Goal: Task Accomplishment & Management: Use online tool/utility

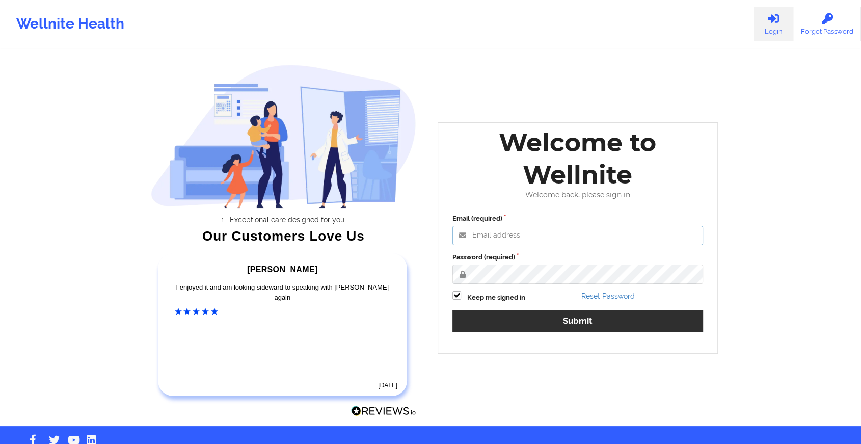
type input "[EMAIL_ADDRESS][DOMAIN_NAME]"
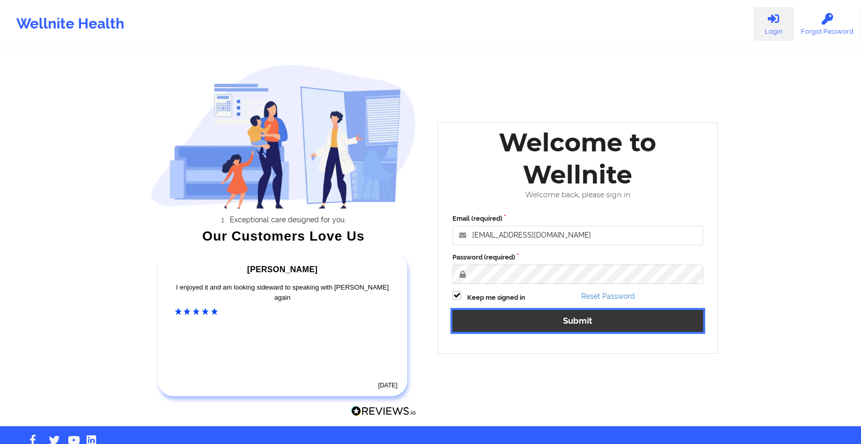
click at [506, 316] on button "Submit" at bounding box center [577, 321] width 251 height 22
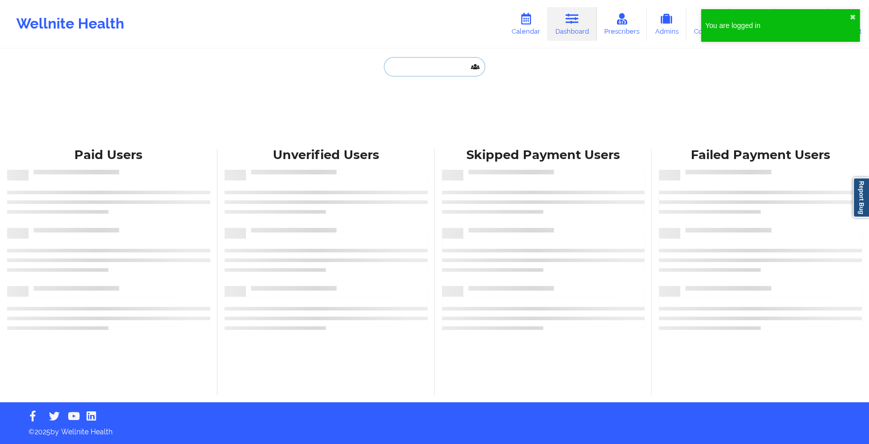
click at [412, 66] on input "text" at bounding box center [434, 66] width 101 height 19
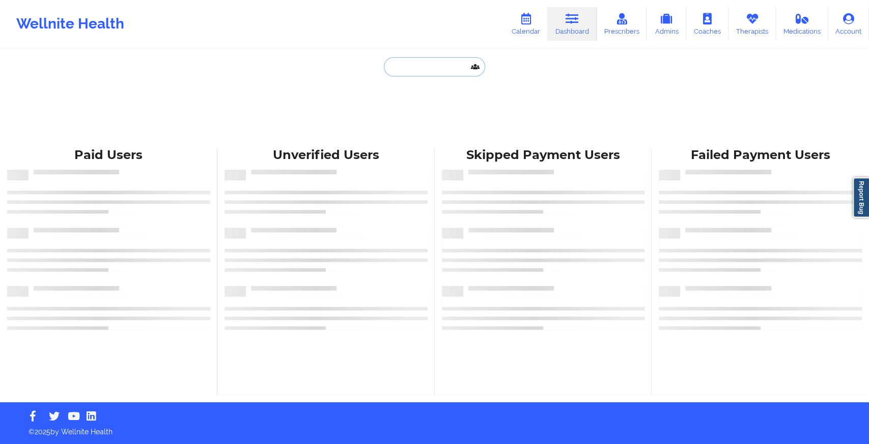
click at [412, 66] on input "text" at bounding box center [434, 66] width 101 height 19
click at [755, 27] on link "Therapists" at bounding box center [752, 24] width 47 height 34
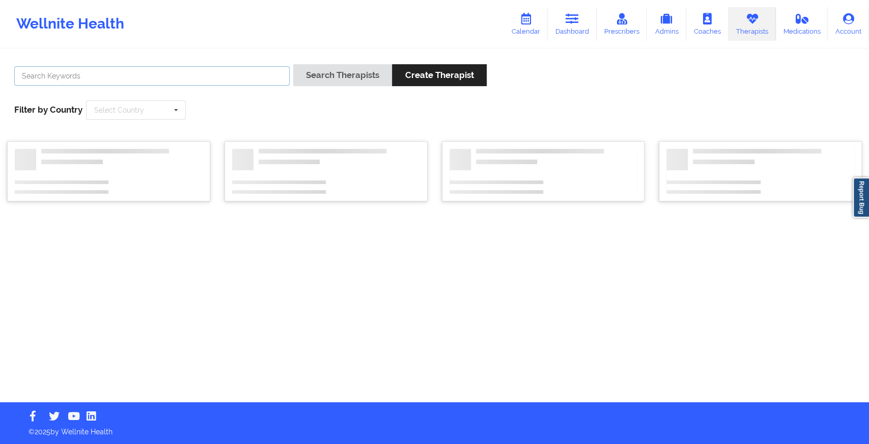
click at [126, 80] on input "text" at bounding box center [152, 75] width 276 height 19
type input "franchezka"
click at [293, 64] on button "Search Therapists" at bounding box center [342, 75] width 99 height 22
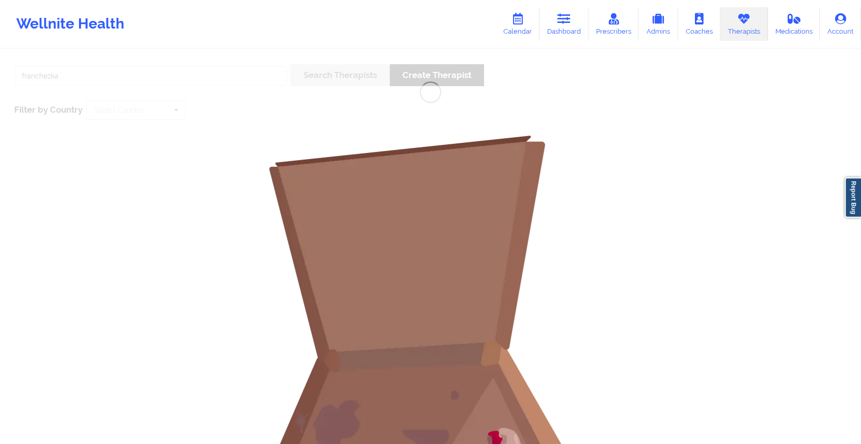
click at [752, 29] on link "Therapists" at bounding box center [743, 24] width 47 height 34
click at [568, 25] on link "Dashboard" at bounding box center [563, 24] width 49 height 34
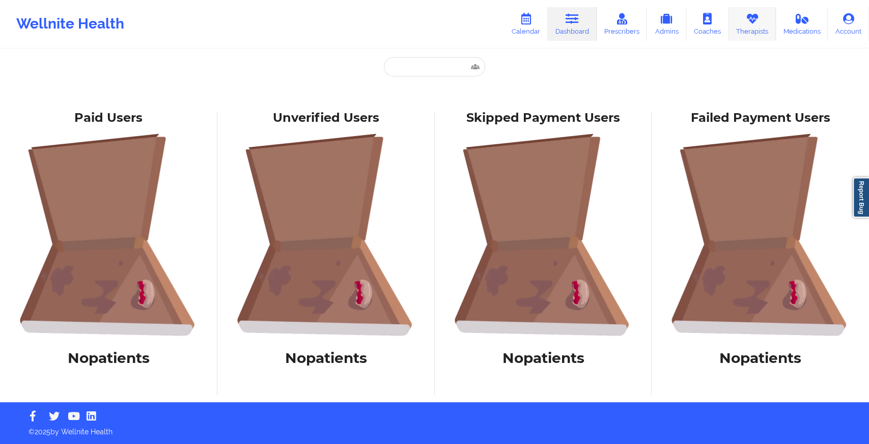
click at [762, 20] on link "Therapists" at bounding box center [752, 24] width 47 height 34
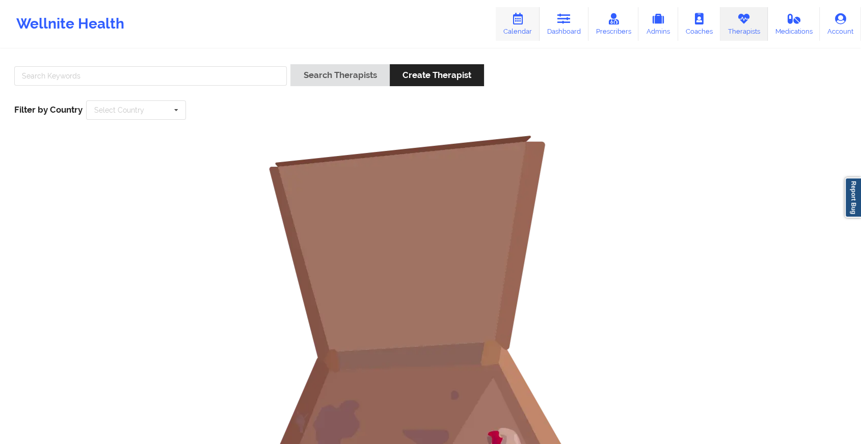
click at [517, 15] on icon at bounding box center [517, 18] width 13 height 11
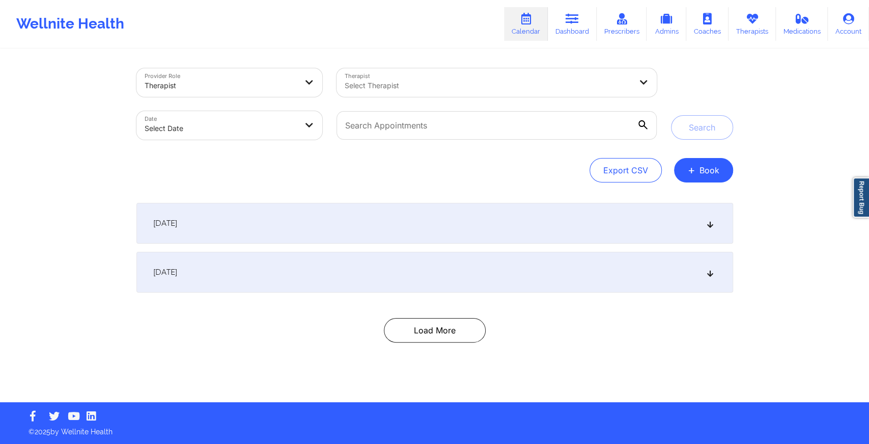
select select "2025-8"
select select "2025-9"
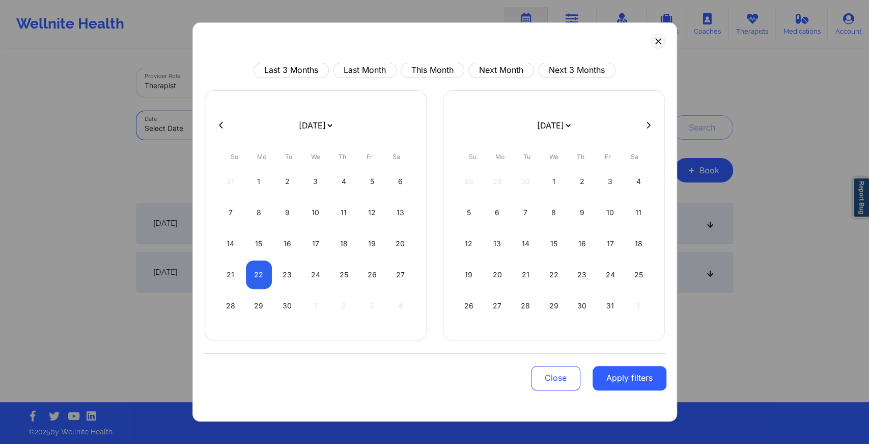
click at [204, 129] on body "Wellnite Health Calendar Dashboard Prescribers Admins Coaches Therapists Medica…" at bounding box center [434, 222] width 869 height 444
drag, startPoint x: 445, startPoint y: 60, endPoint x: 436, endPoint y: 70, distance: 13.8
click at [436, 70] on div "Last 3 Months Last Month This Month Next Month Next 3 Months [DATE] [DATE] [DAT…" at bounding box center [435, 221] width 485 height 399
click at [436, 70] on button "This Month" at bounding box center [433, 70] width 64 height 15
select select "2025-8"
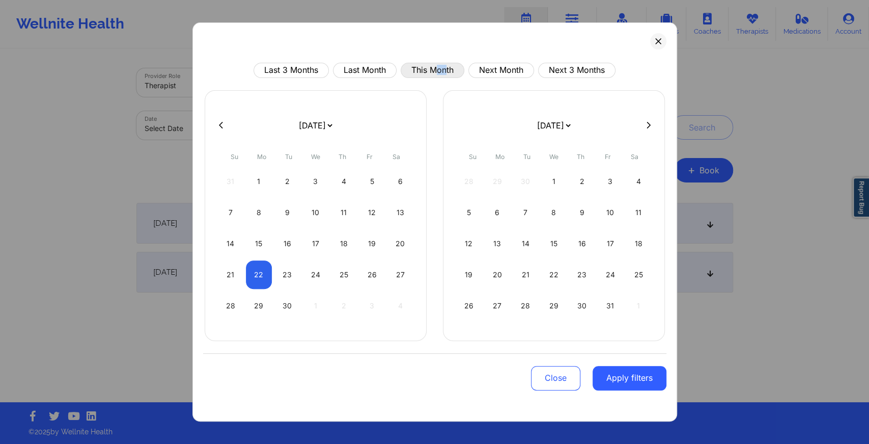
select select "2025-9"
